Goal: Task Accomplishment & Management: Manage account settings

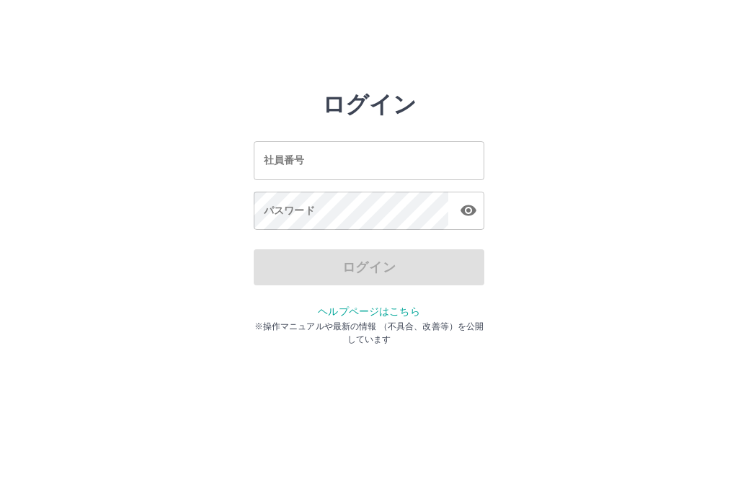
click at [308, 206] on div "パスワード パスワード" at bounding box center [369, 212] width 230 height 40
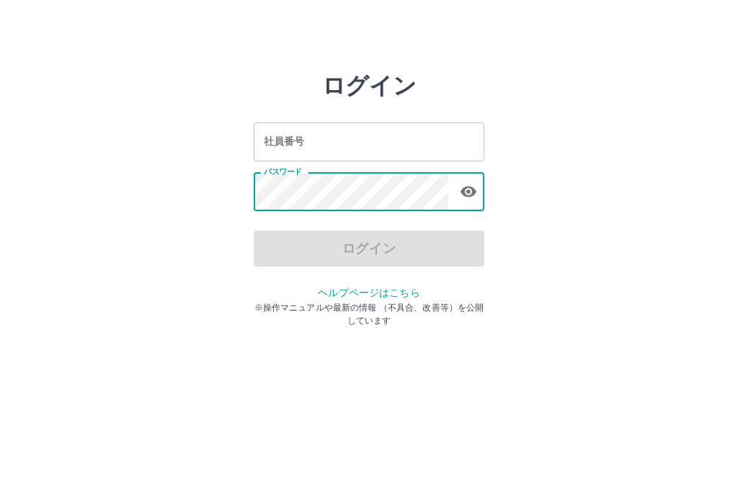
click at [303, 144] on div "社員番号 社員番号" at bounding box center [369, 160] width 230 height 38
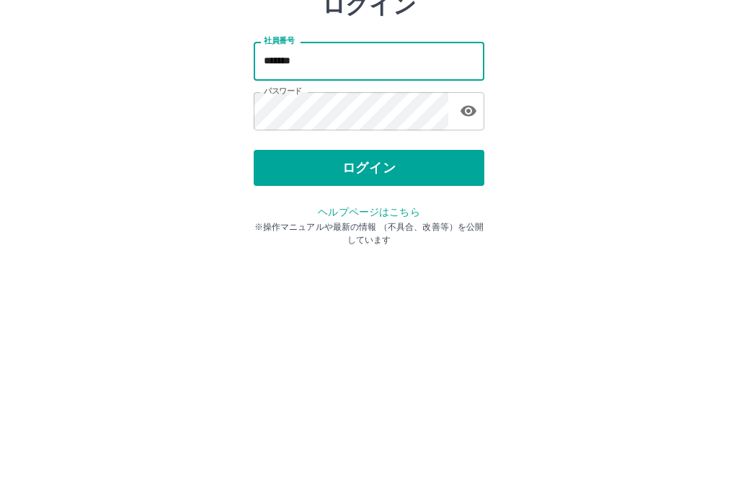
type input "*******"
click at [409, 249] on button "ログイン" at bounding box center [369, 267] width 230 height 36
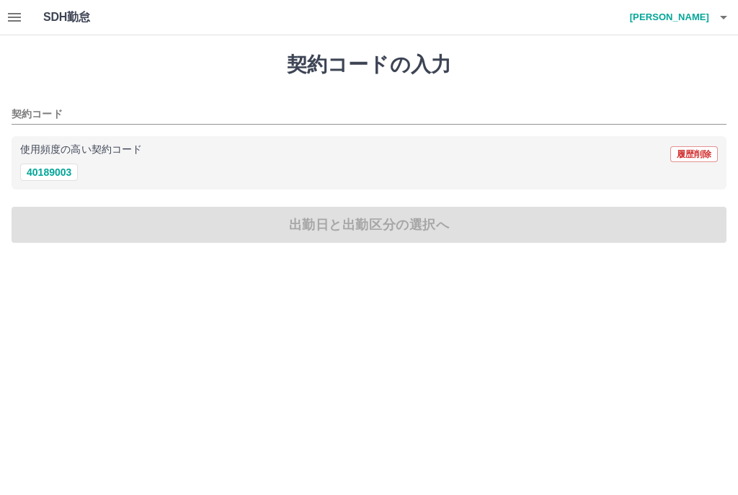
click at [63, 166] on button "40189003" at bounding box center [49, 172] width 58 height 17
type input "********"
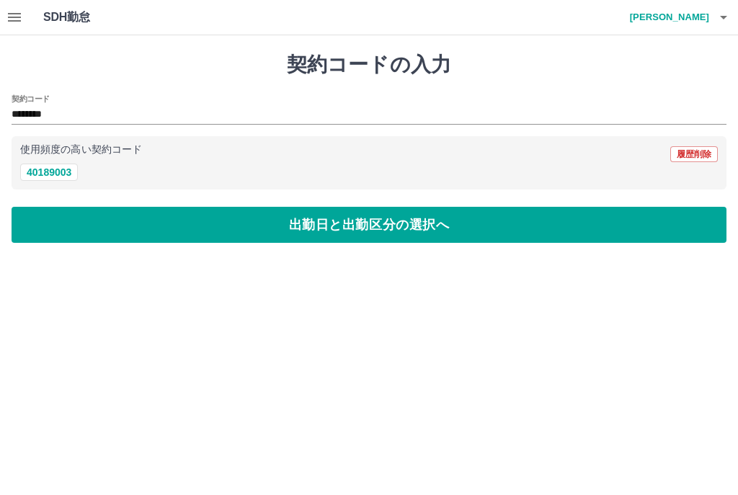
click at [398, 229] on button "出勤日と出勤区分の選択へ" at bounding box center [369, 225] width 715 height 36
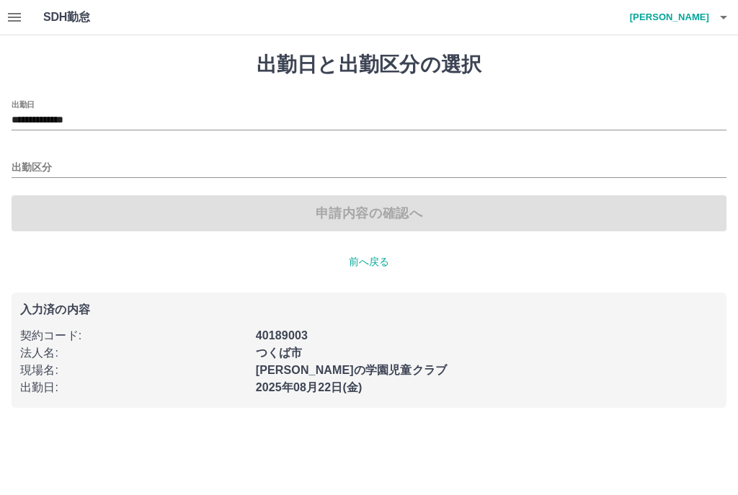
click at [26, 24] on button "button" at bounding box center [14, 17] width 29 height 35
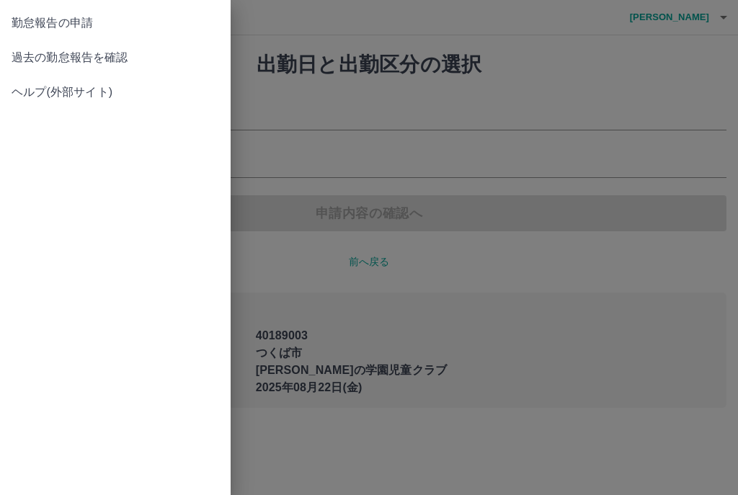
click at [125, 55] on span "過去の勤怠報告を確認" at bounding box center [115, 57] width 207 height 17
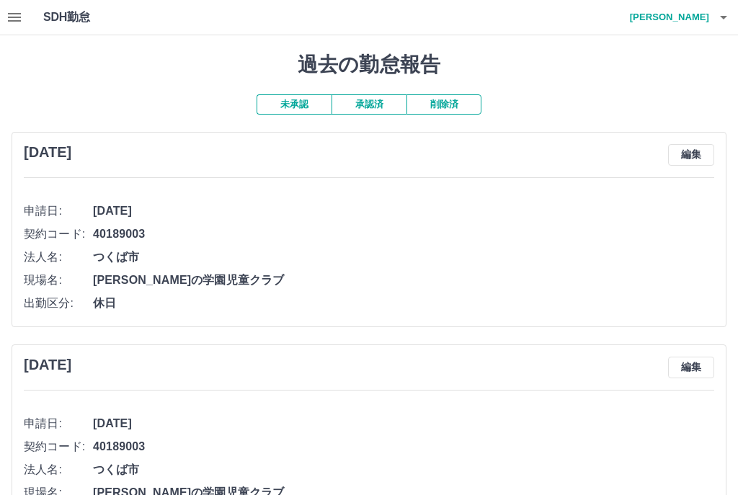
click at [305, 107] on button "未承認" at bounding box center [293, 104] width 75 height 20
click at [382, 107] on button "承認済" at bounding box center [368, 104] width 75 height 20
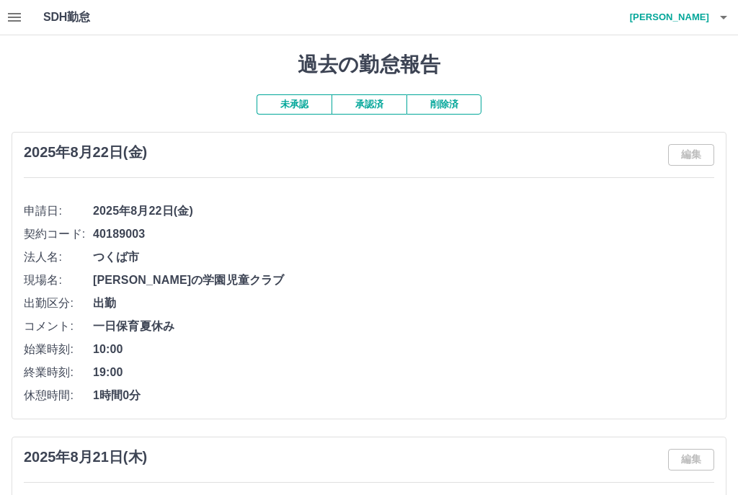
click at [725, 17] on icon "button" at bounding box center [723, 18] width 7 height 4
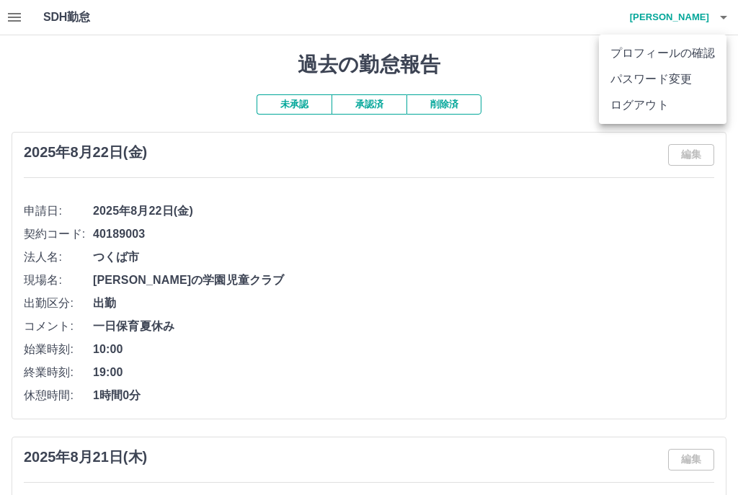
click at [655, 104] on li "ログアウト" at bounding box center [662, 105] width 127 height 26
